Goal: Transaction & Acquisition: Subscribe to service/newsletter

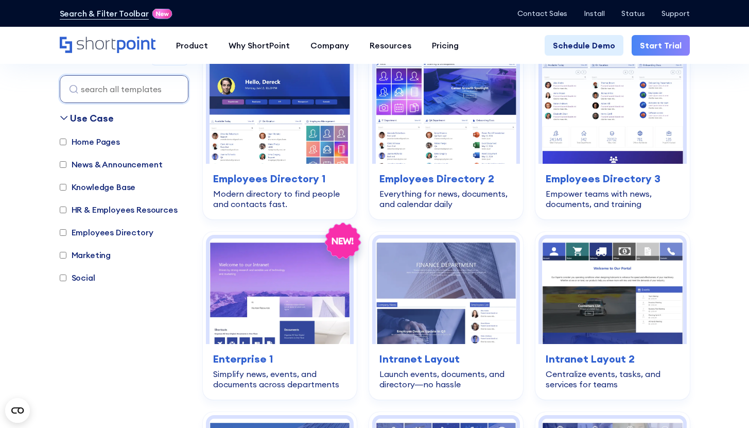
click at [75, 276] on label "Social" at bounding box center [78, 277] width 36 height 12
click at [66, 276] on input "Social" at bounding box center [63, 277] width 7 height 7
checkbox input "true"
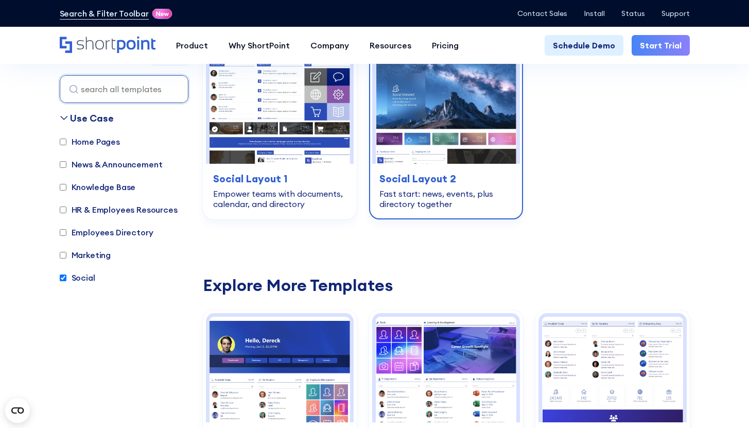
click at [415, 161] on img at bounding box center [446, 111] width 141 height 106
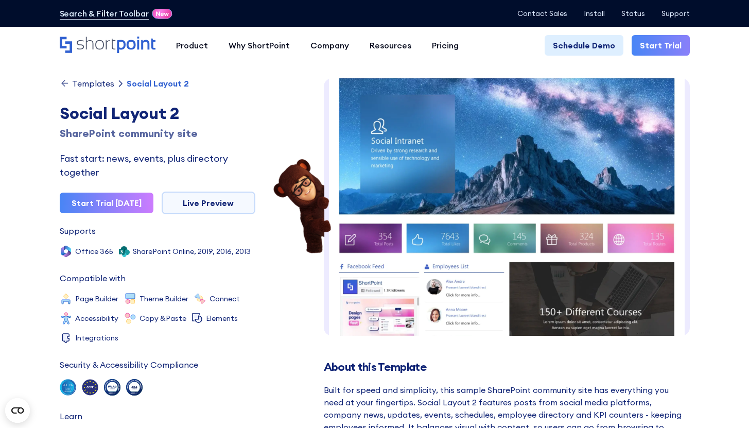
scroll to position [8, 0]
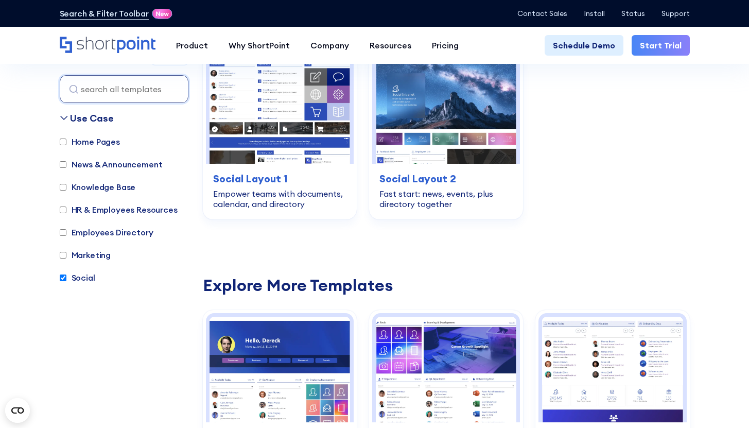
click at [75, 281] on label "Social" at bounding box center [78, 277] width 36 height 12
click at [66, 281] on input "Social" at bounding box center [63, 277] width 7 height 7
checkbox input "false"
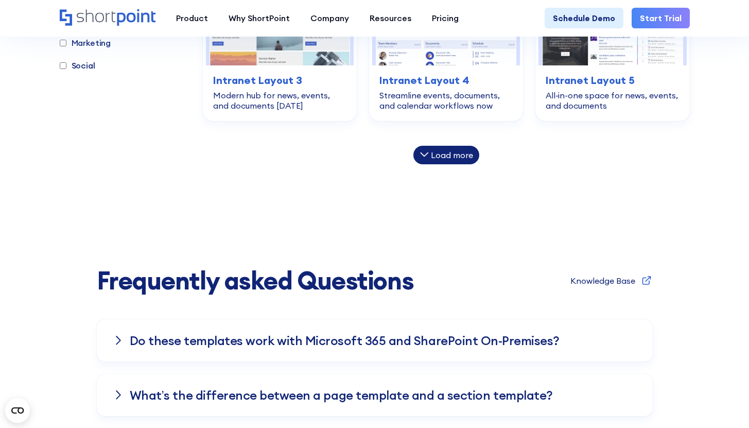
scroll to position [648, 0]
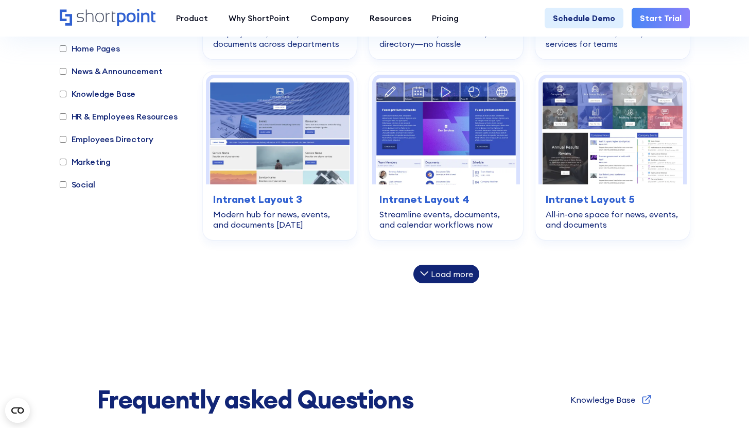
click at [442, 267] on div "Load more" at bounding box center [446, 274] width 66 height 19
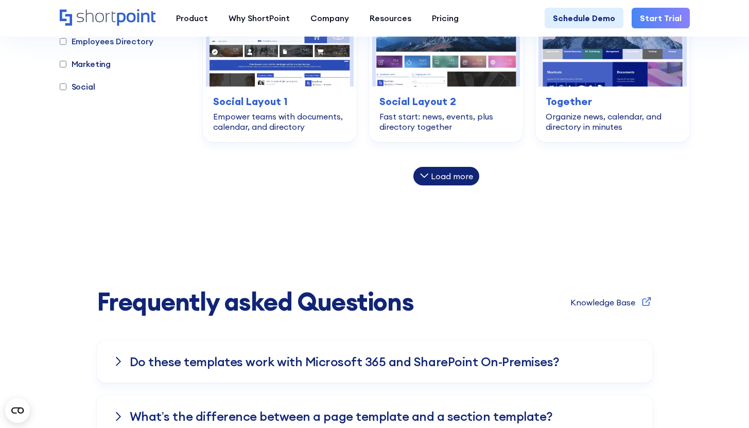
scroll to position [946, 0]
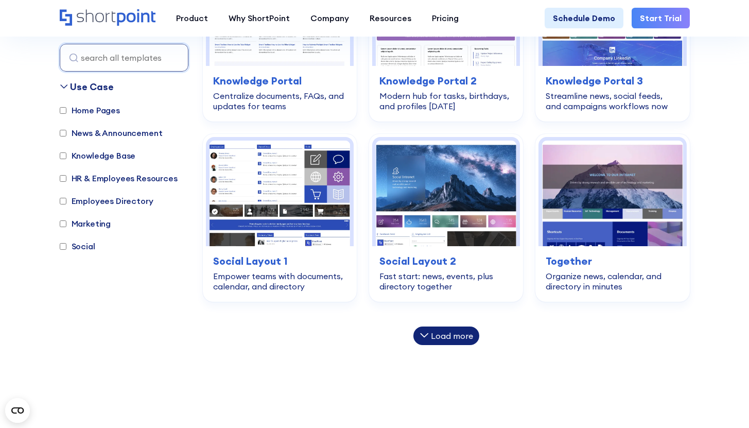
click at [438, 336] on div "Load more" at bounding box center [452, 336] width 42 height 8
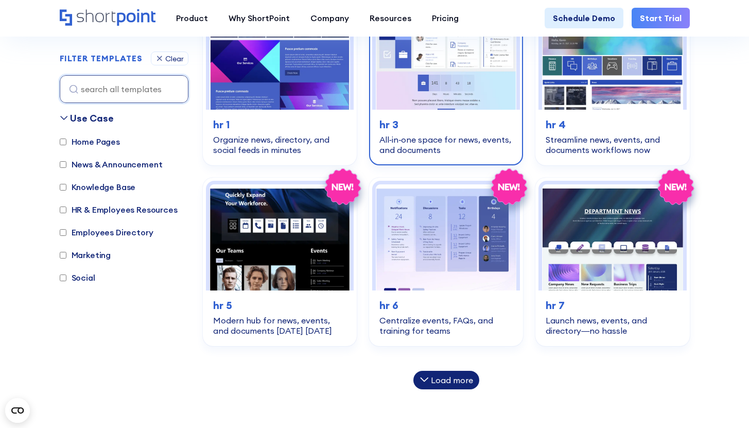
scroll to position [1142, 0]
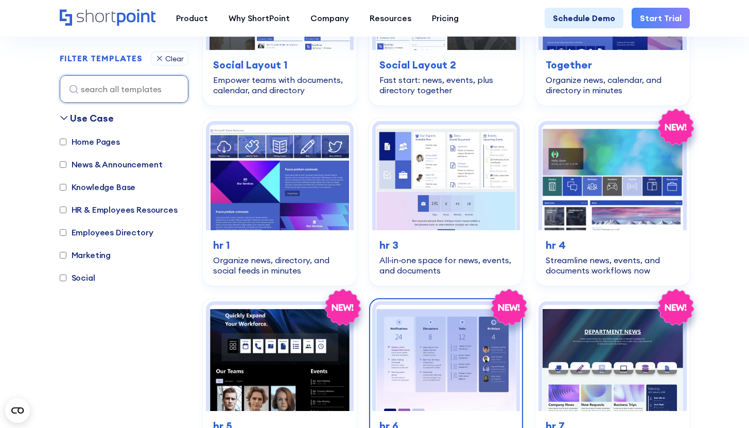
click at [442, 340] on img at bounding box center [446, 358] width 141 height 106
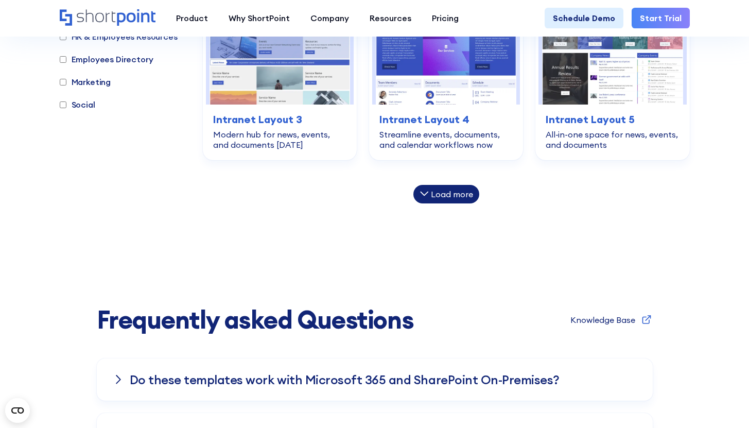
scroll to position [628, 0]
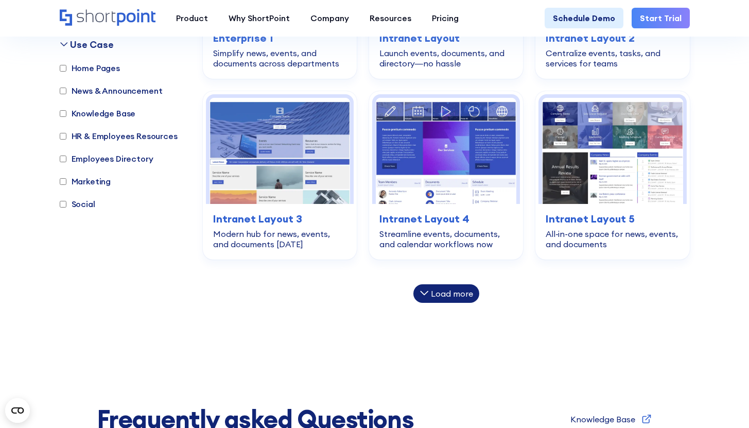
click at [437, 295] on div "Load more" at bounding box center [452, 293] width 42 height 8
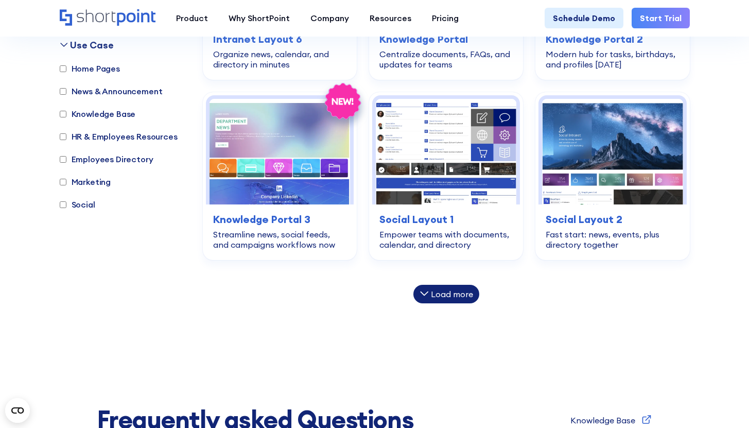
scroll to position [1027, 0]
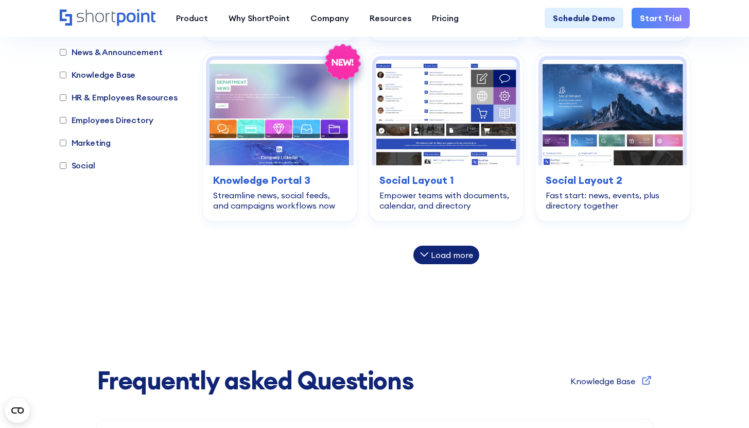
click at [436, 253] on div "Load more" at bounding box center [452, 255] width 42 height 8
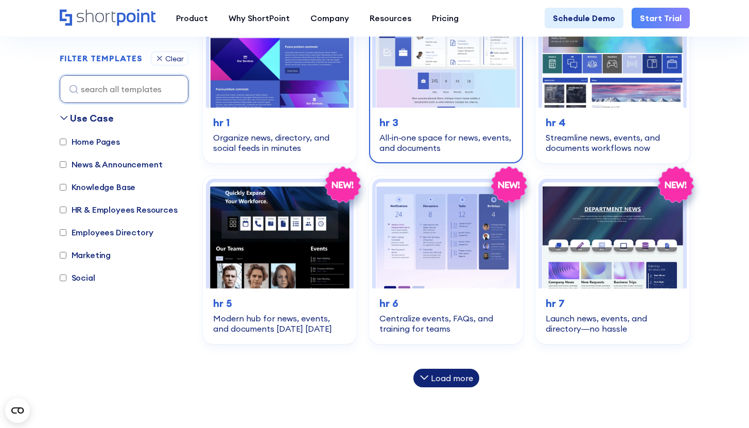
scroll to position [1309, 0]
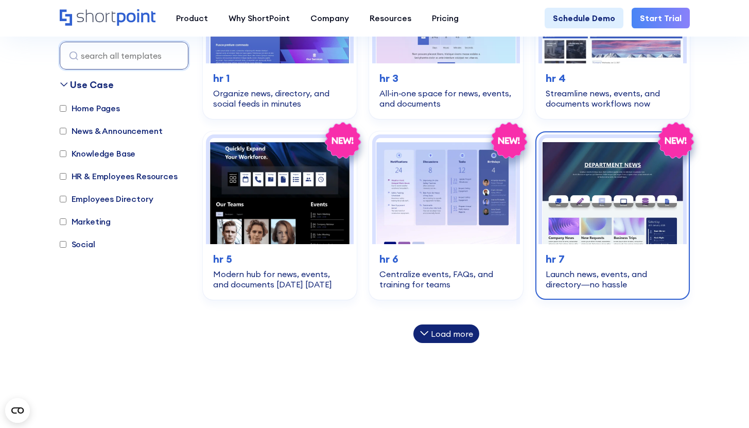
click at [599, 215] on img at bounding box center [612, 191] width 141 height 106
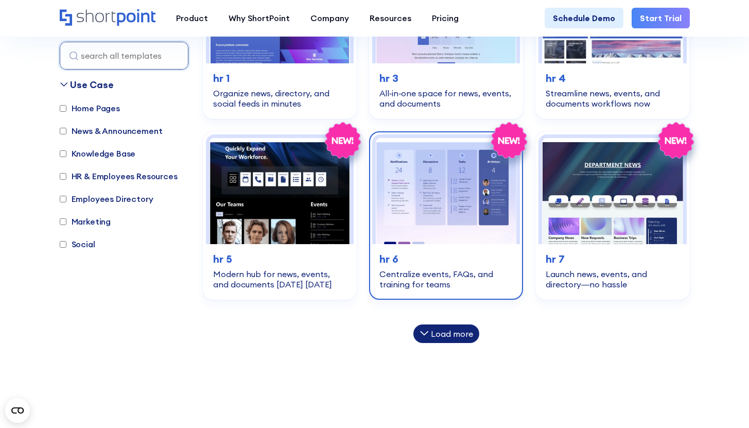
click at [401, 250] on div "hr-employees-resources hr 6 Centralize events, FAQs, and training for teams" at bounding box center [446, 270] width 148 height 53
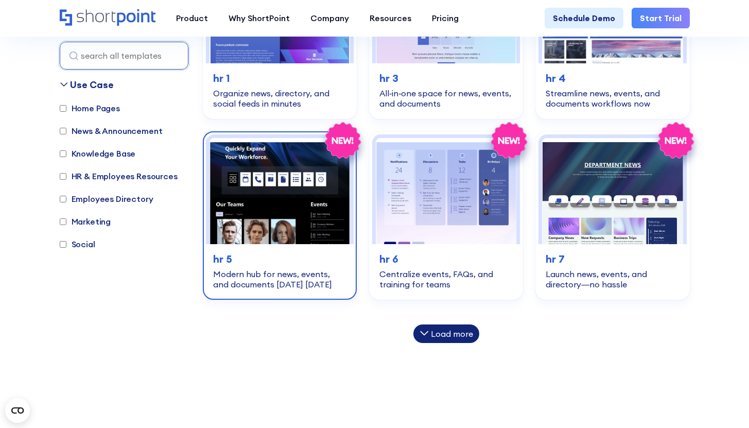
click at [269, 218] on img at bounding box center [280, 191] width 141 height 106
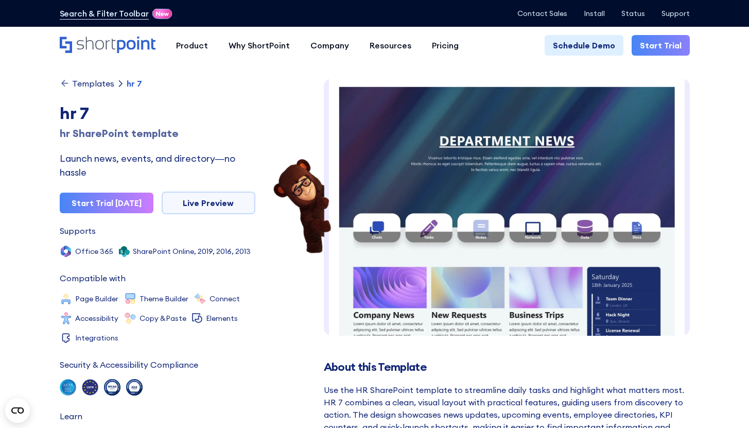
scroll to position [15, 0]
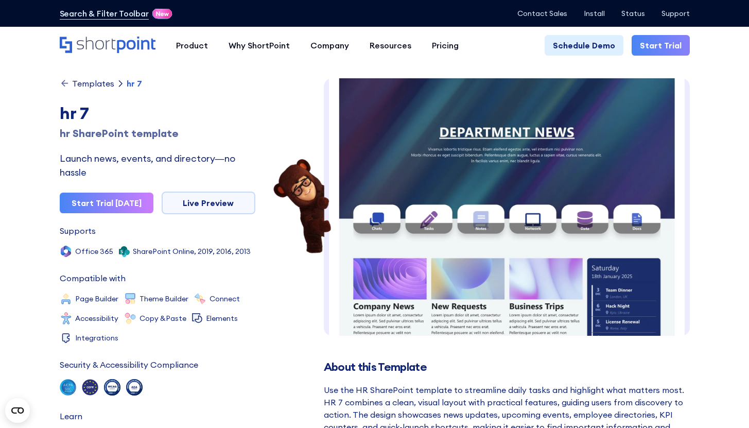
click at [556, 147] on img at bounding box center [507, 411] width 366 height 697
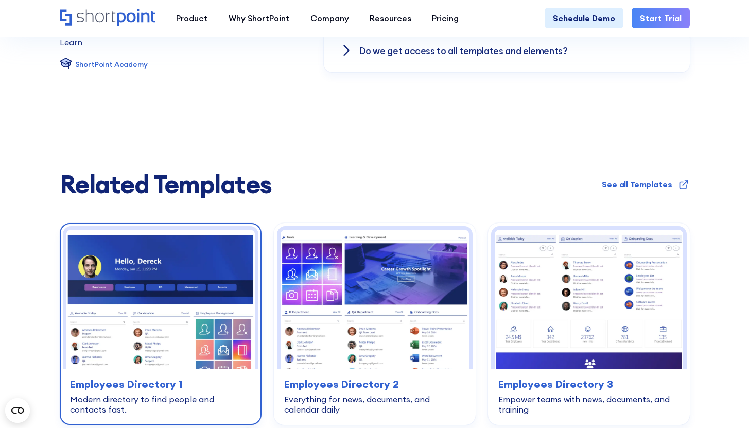
scroll to position [1065, 0]
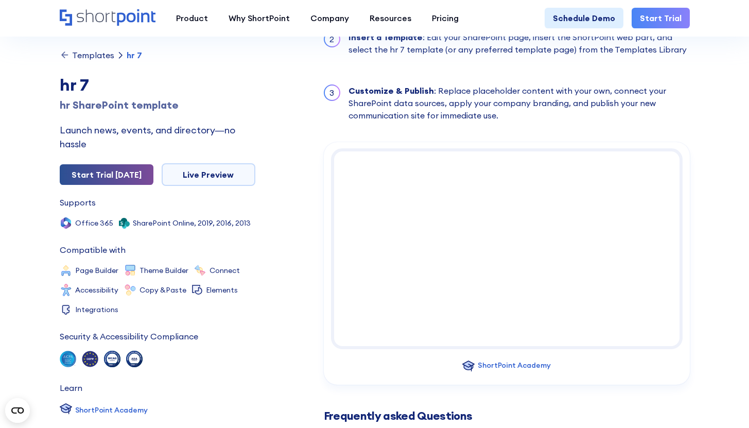
click at [111, 175] on link "Start Trial [DATE]" at bounding box center [107, 174] width 94 height 21
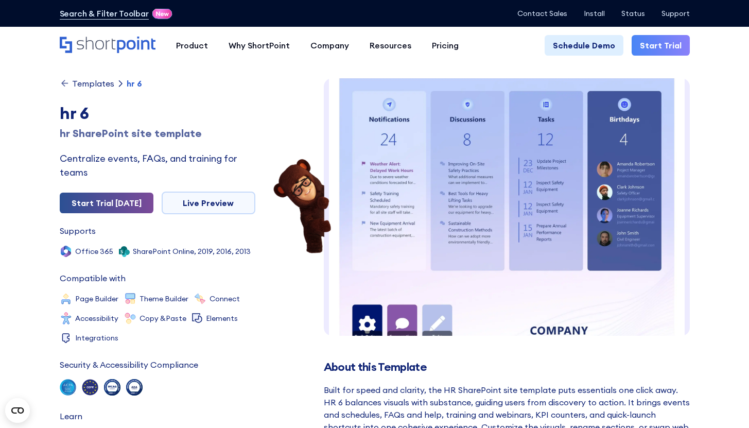
click at [125, 201] on link "Start Trial [DATE]" at bounding box center [107, 203] width 94 height 21
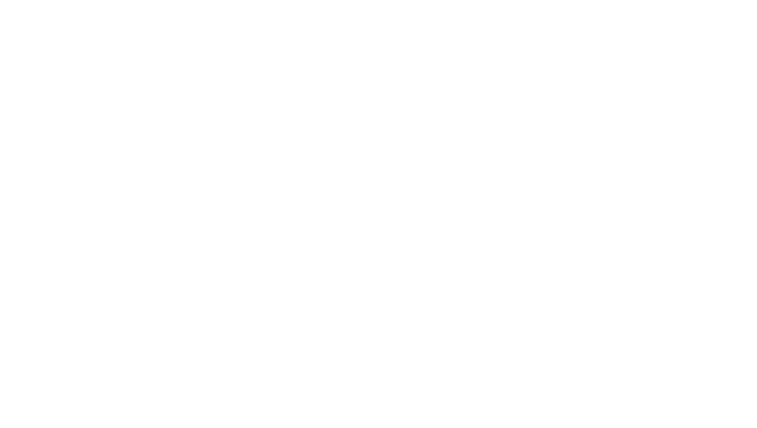
select select "+351"
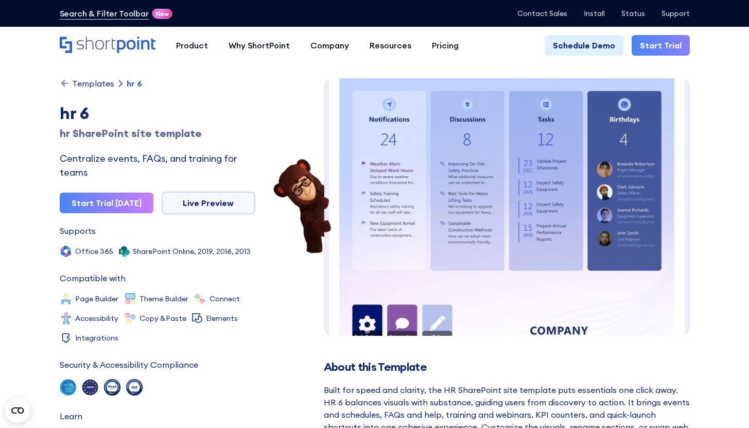
scroll to position [8, 0]
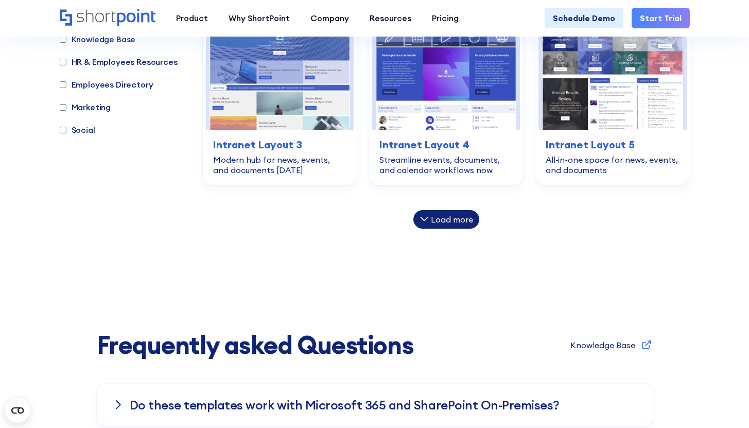
scroll to position [682, 0]
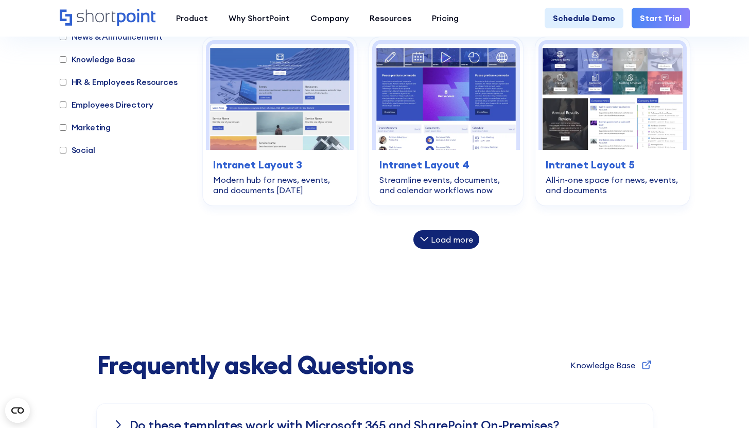
click at [454, 236] on div "Load more" at bounding box center [452, 239] width 42 height 8
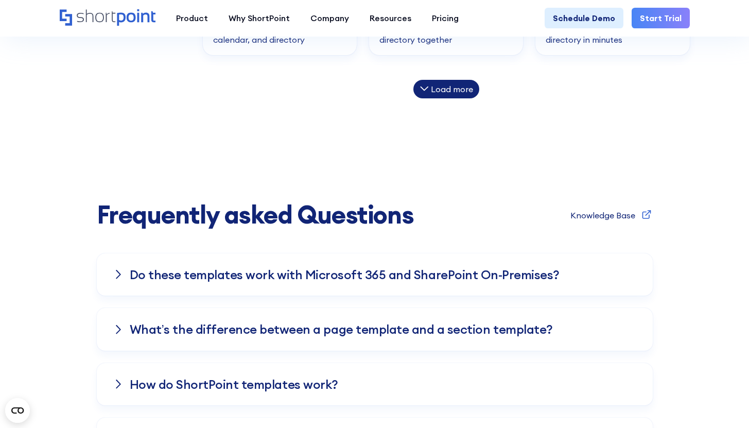
scroll to position [1045, 0]
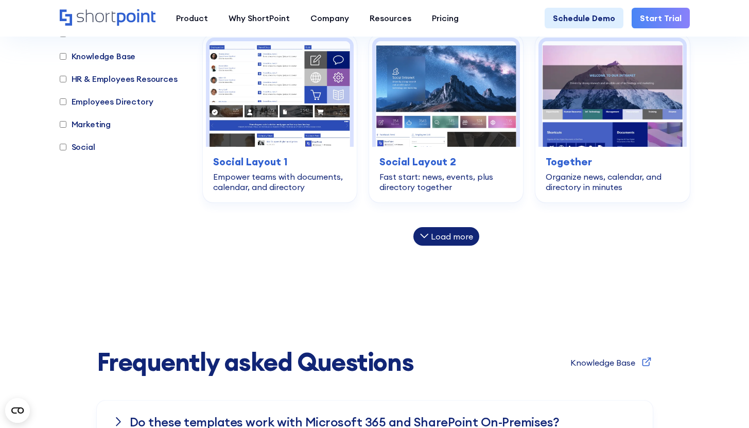
click at [438, 235] on div "Load more" at bounding box center [452, 236] width 42 height 8
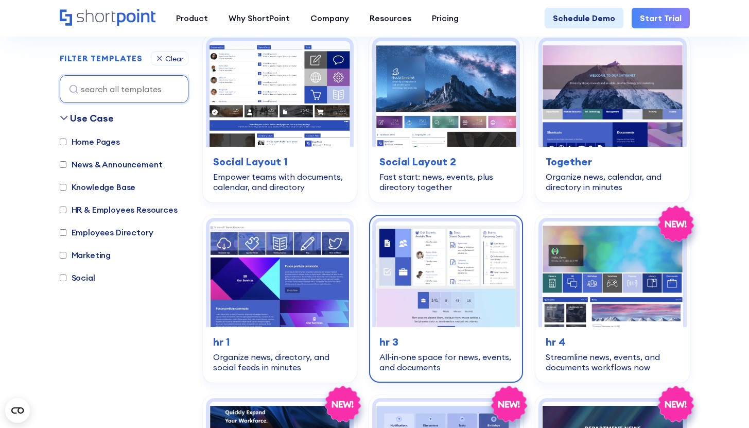
click at [440, 271] on img at bounding box center [446, 274] width 141 height 106
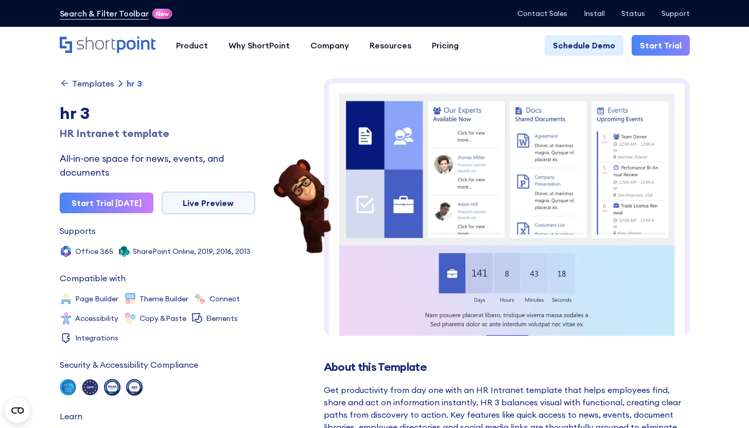
click at [651, 42] on link "Start Trial" at bounding box center [661, 45] width 58 height 21
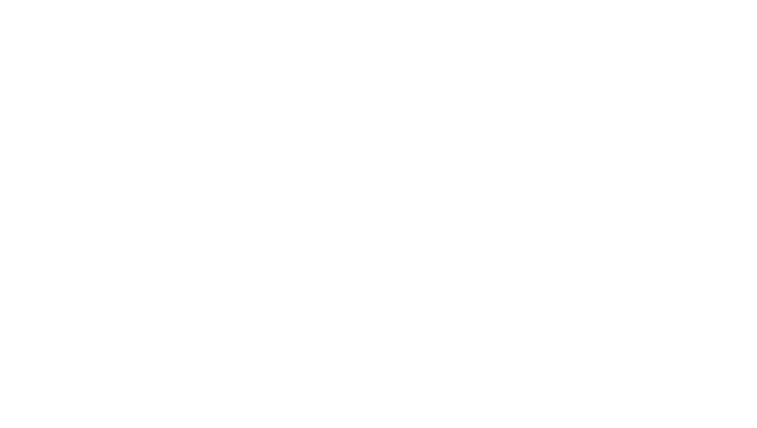
select select "+351"
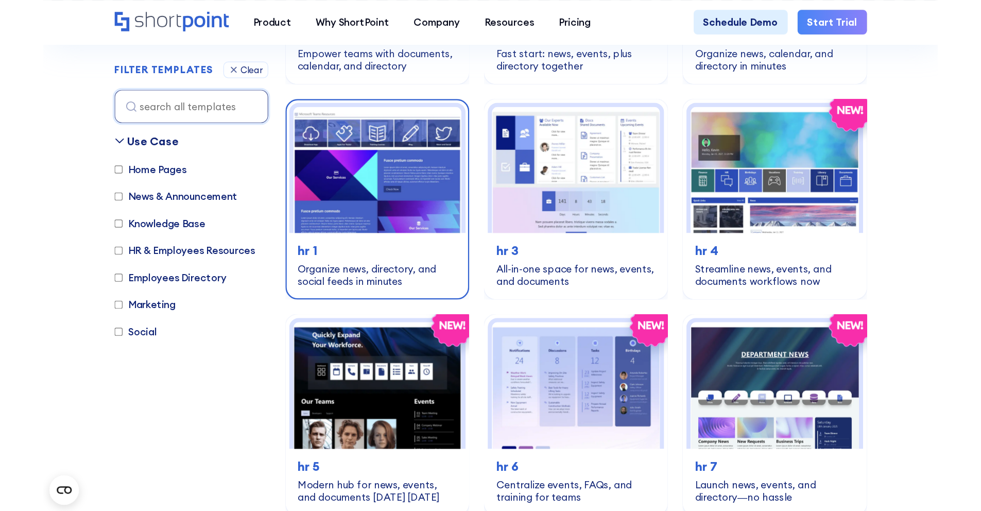
scroll to position [1178, 0]
